Goal: Task Accomplishment & Management: Use online tool/utility

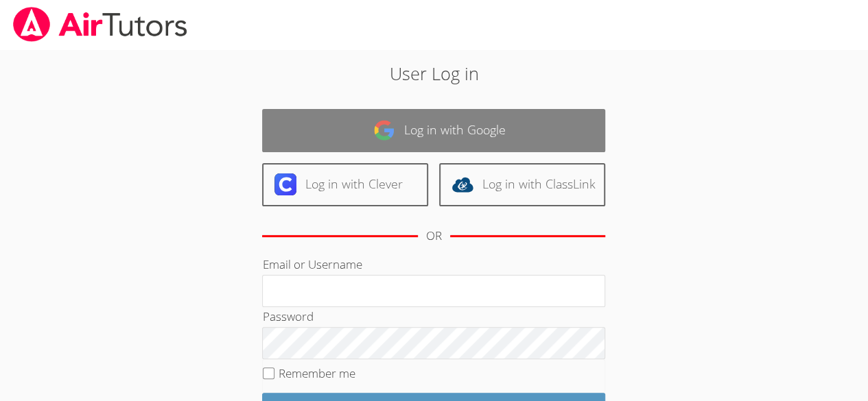
click at [351, 139] on link "Log in with Google" at bounding box center [433, 130] width 343 height 43
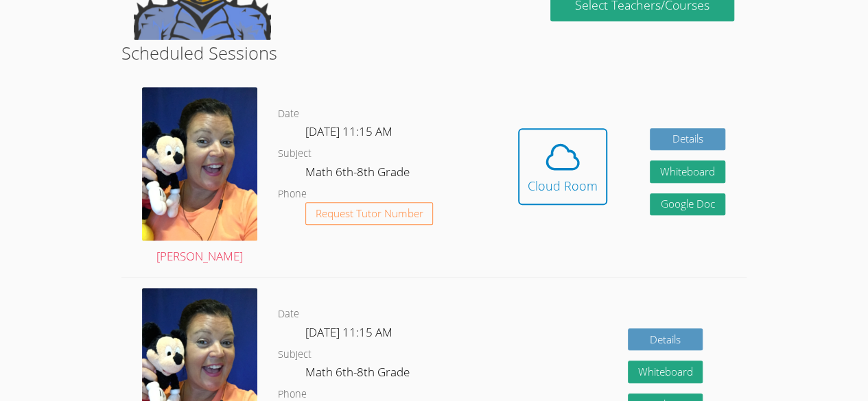
scroll to position [318, 0]
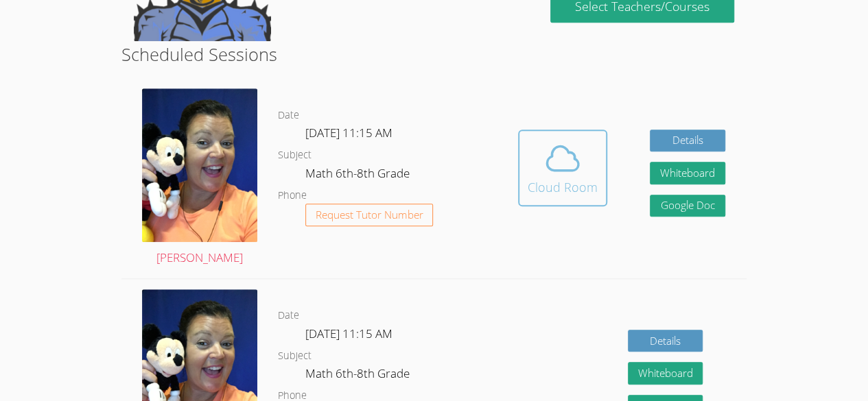
click at [567, 168] on icon at bounding box center [562, 158] width 38 height 38
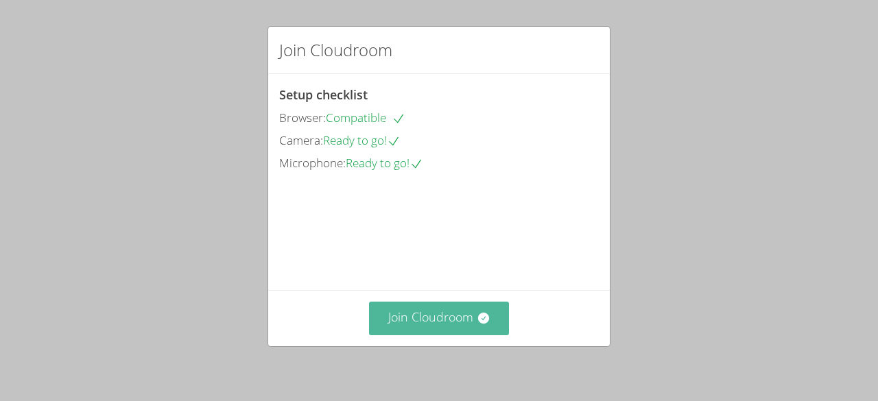
click at [404, 319] on button "Join Cloudroom" at bounding box center [439, 319] width 141 height 34
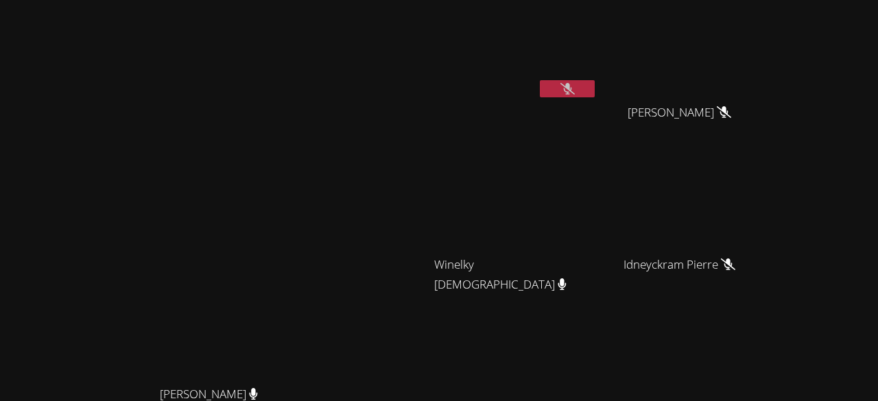
click at [597, 70] on video at bounding box center [515, 51] width 163 height 92
click at [595, 84] on button at bounding box center [567, 88] width 55 height 17
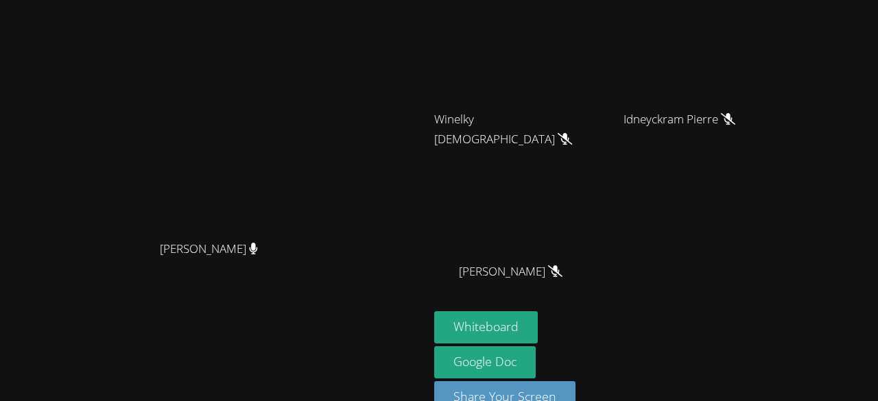
scroll to position [174, 0]
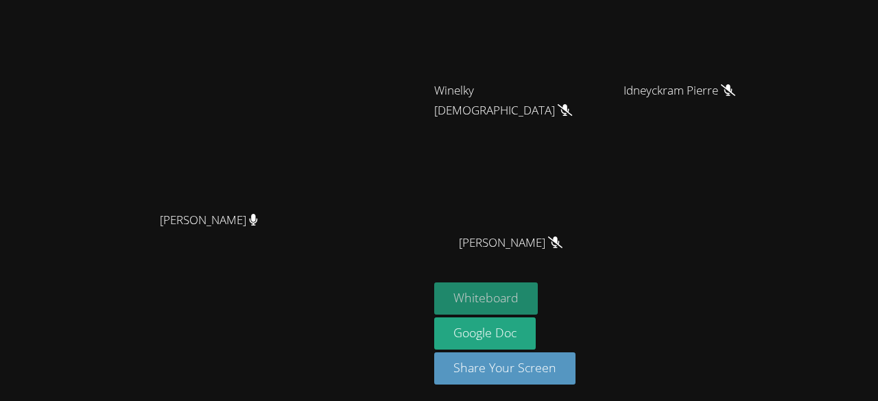
click at [538, 291] on button "Whiteboard" at bounding box center [486, 299] width 104 height 32
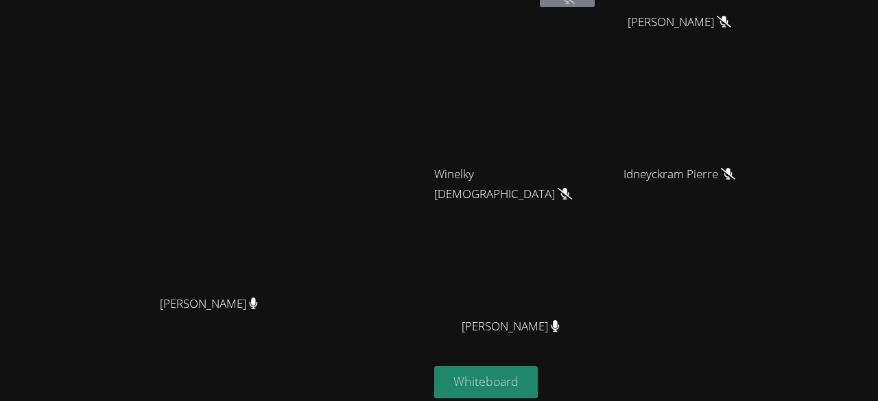
scroll to position [0, 0]
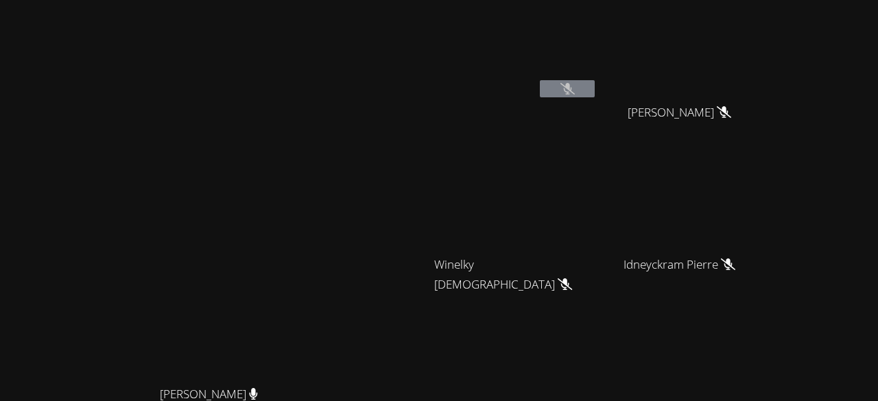
click at [595, 88] on button at bounding box center [567, 88] width 55 height 17
click at [575, 89] on icon at bounding box center [567, 89] width 14 height 12
click at [595, 88] on button at bounding box center [567, 88] width 55 height 17
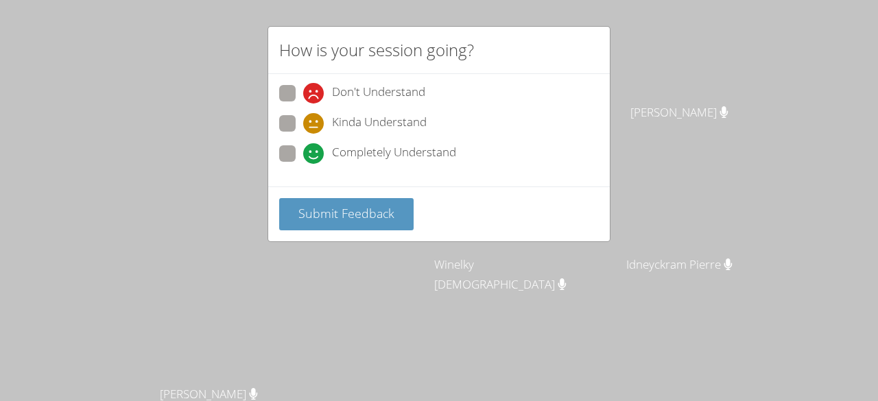
click at [278, 118] on div "Don't Understand Kinda Understand Completely Understand" at bounding box center [439, 130] width 342 height 112
click at [303, 134] on span at bounding box center [303, 134] width 0 height 0
click at [303, 120] on input "Kinda Understand" at bounding box center [309, 121] width 12 height 12
radio input "true"
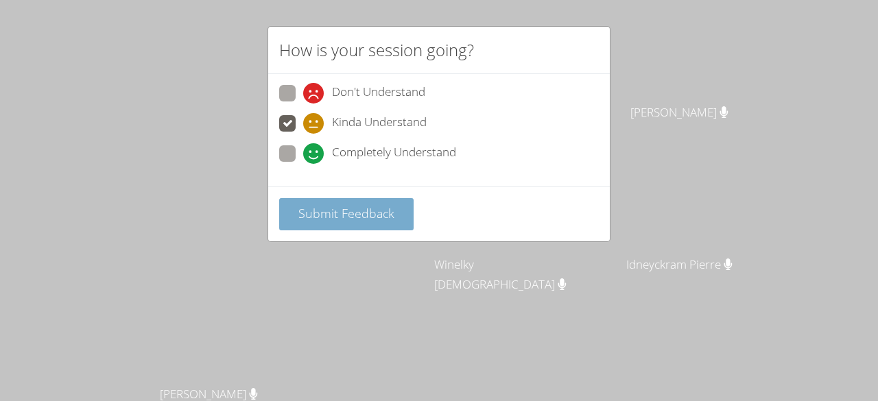
click at [335, 215] on span "Submit Feedback" at bounding box center [346, 213] width 96 height 16
